Goal: Information Seeking & Learning: Find specific fact

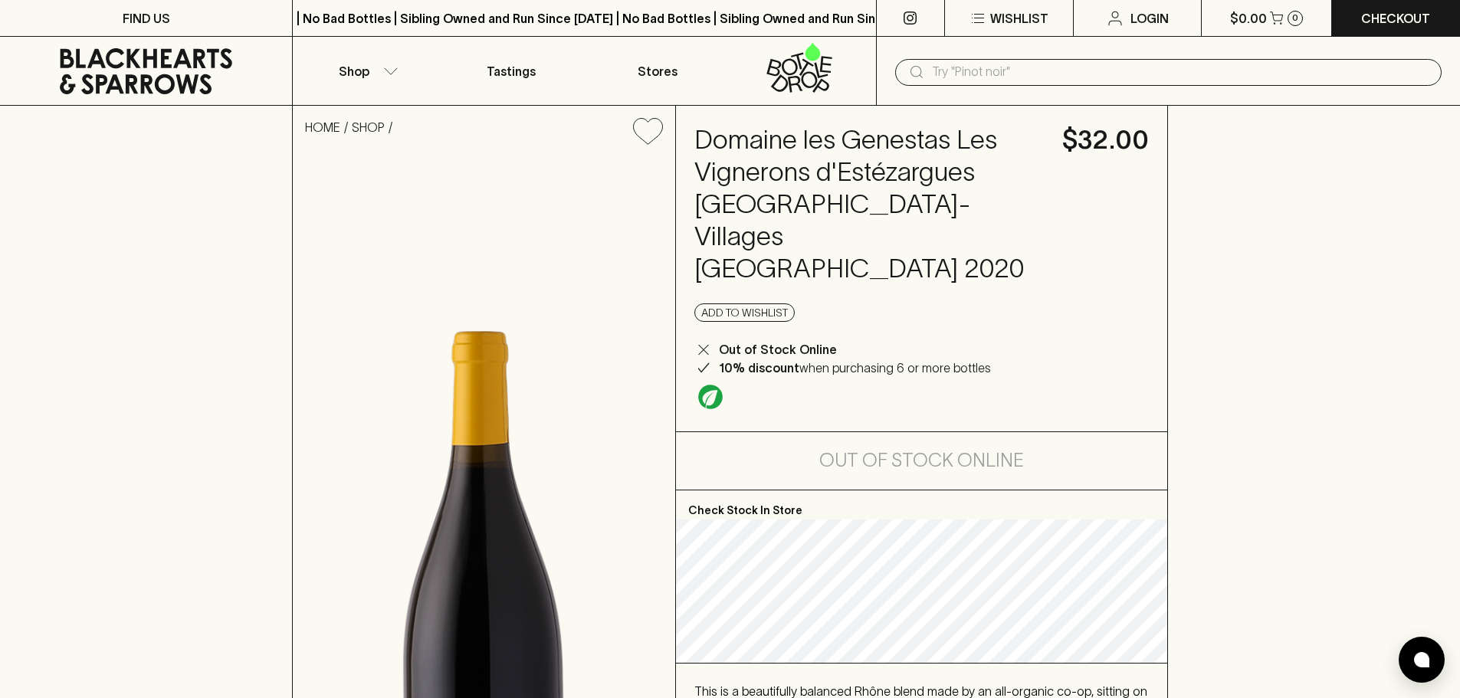
click at [953, 68] on input "text" at bounding box center [1180, 72] width 497 height 25
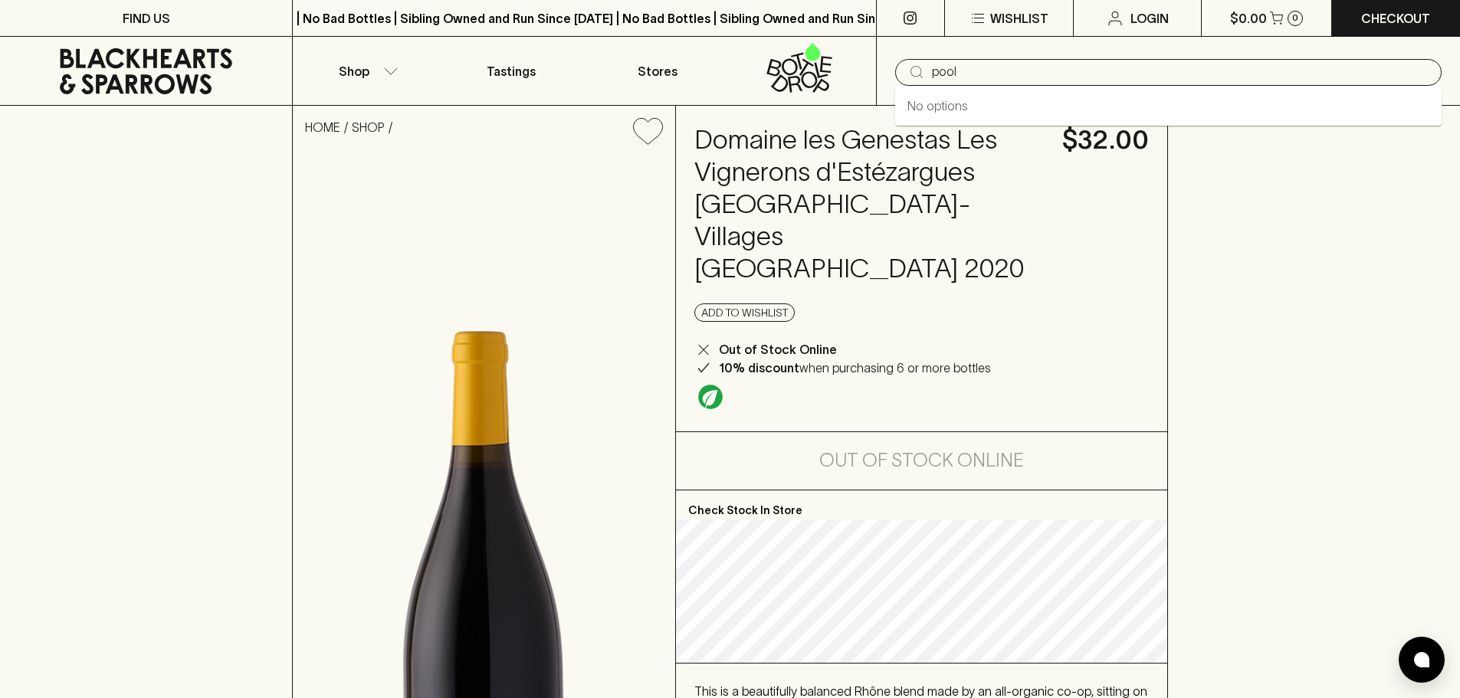
type input "pool"
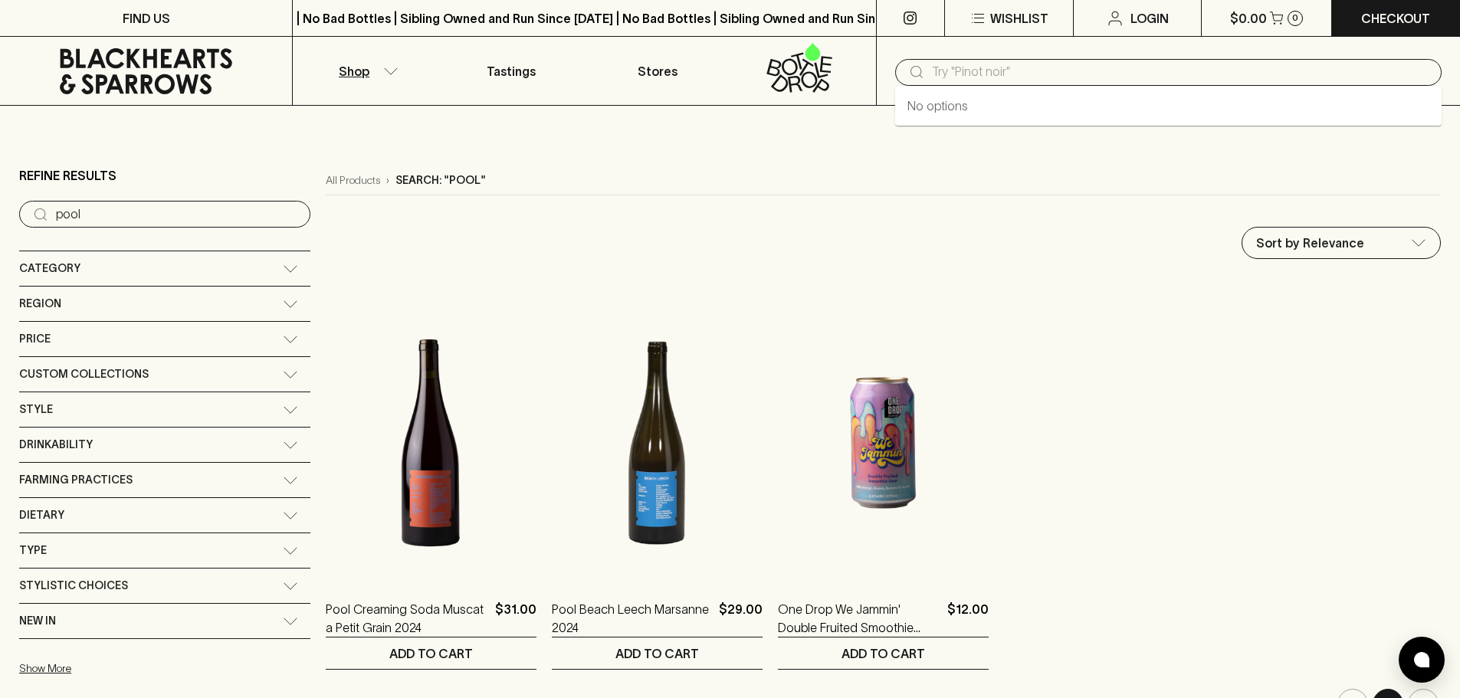
click at [1190, 65] on input "text" at bounding box center [1180, 72] width 497 height 25
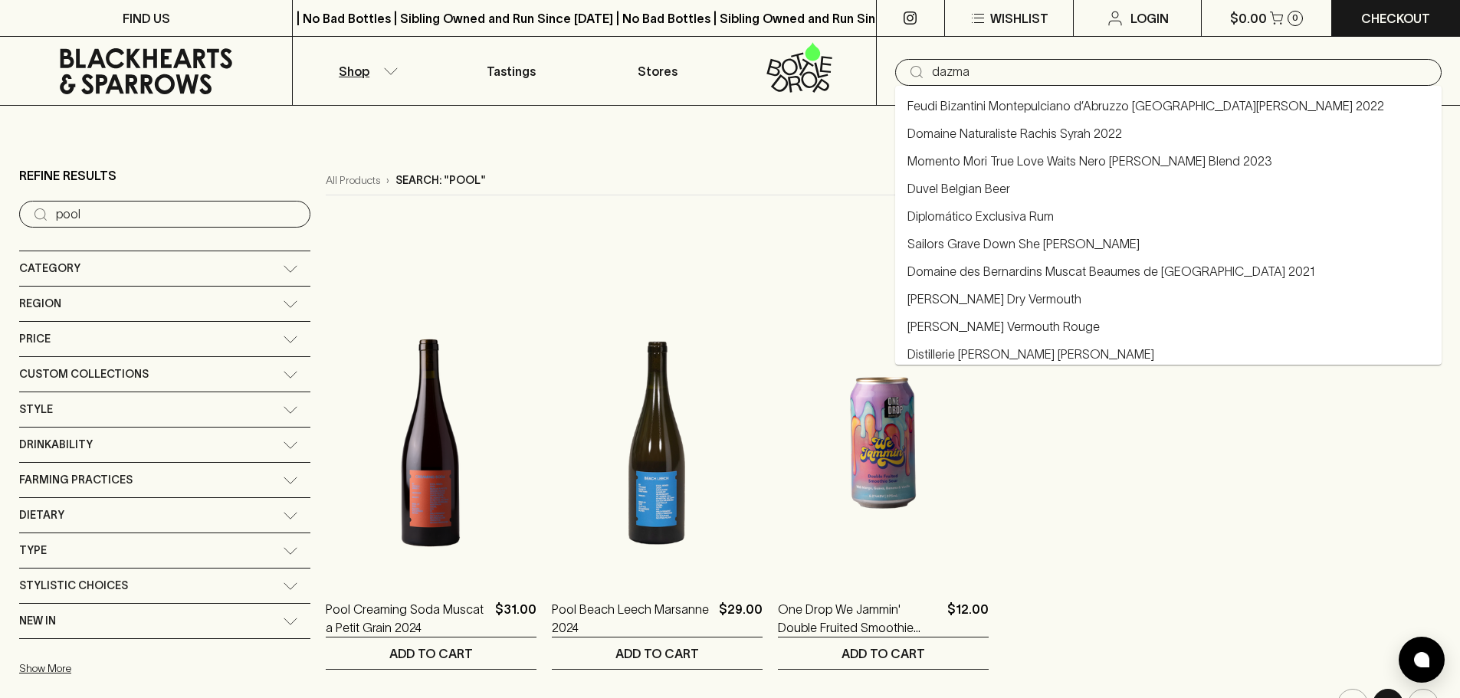
type input "dazma"
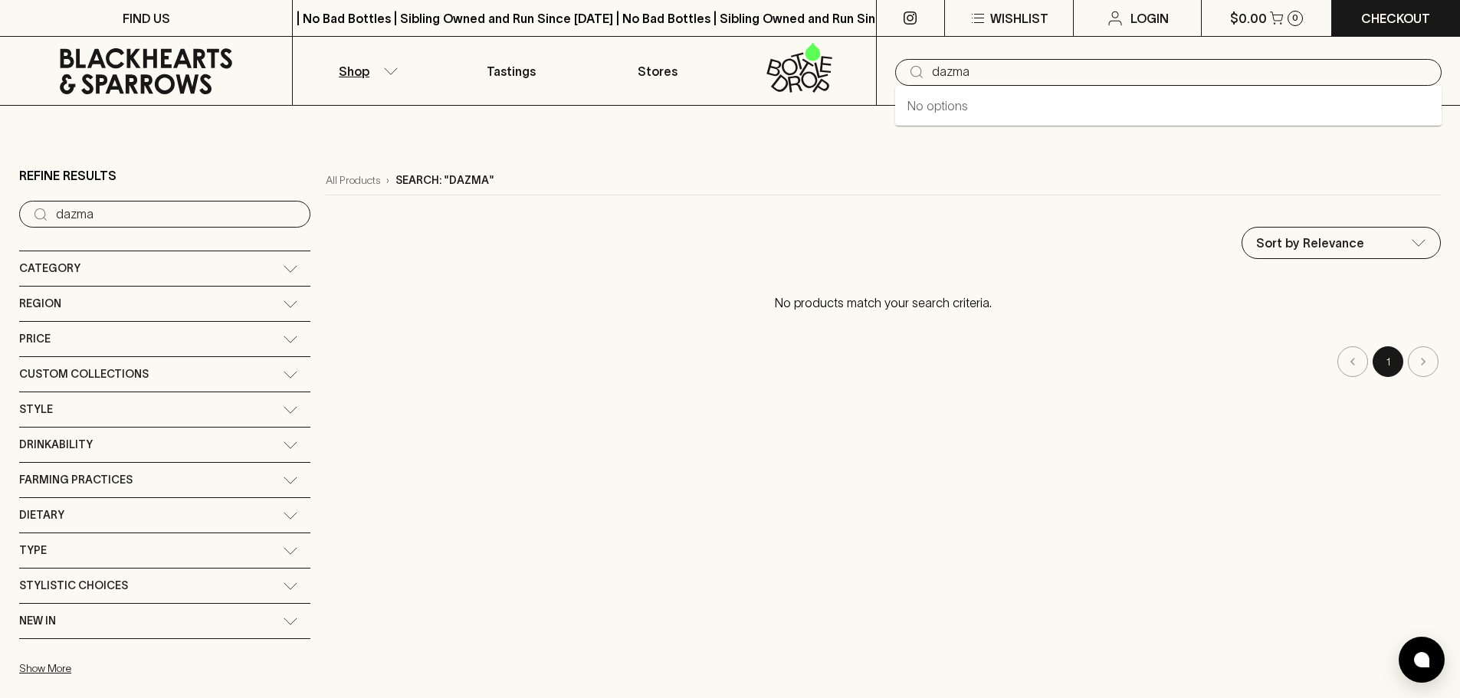
click at [1015, 63] on input "dazma" at bounding box center [1180, 72] width 497 height 25
type input "jauma"
